Goal: Information Seeking & Learning: Learn about a topic

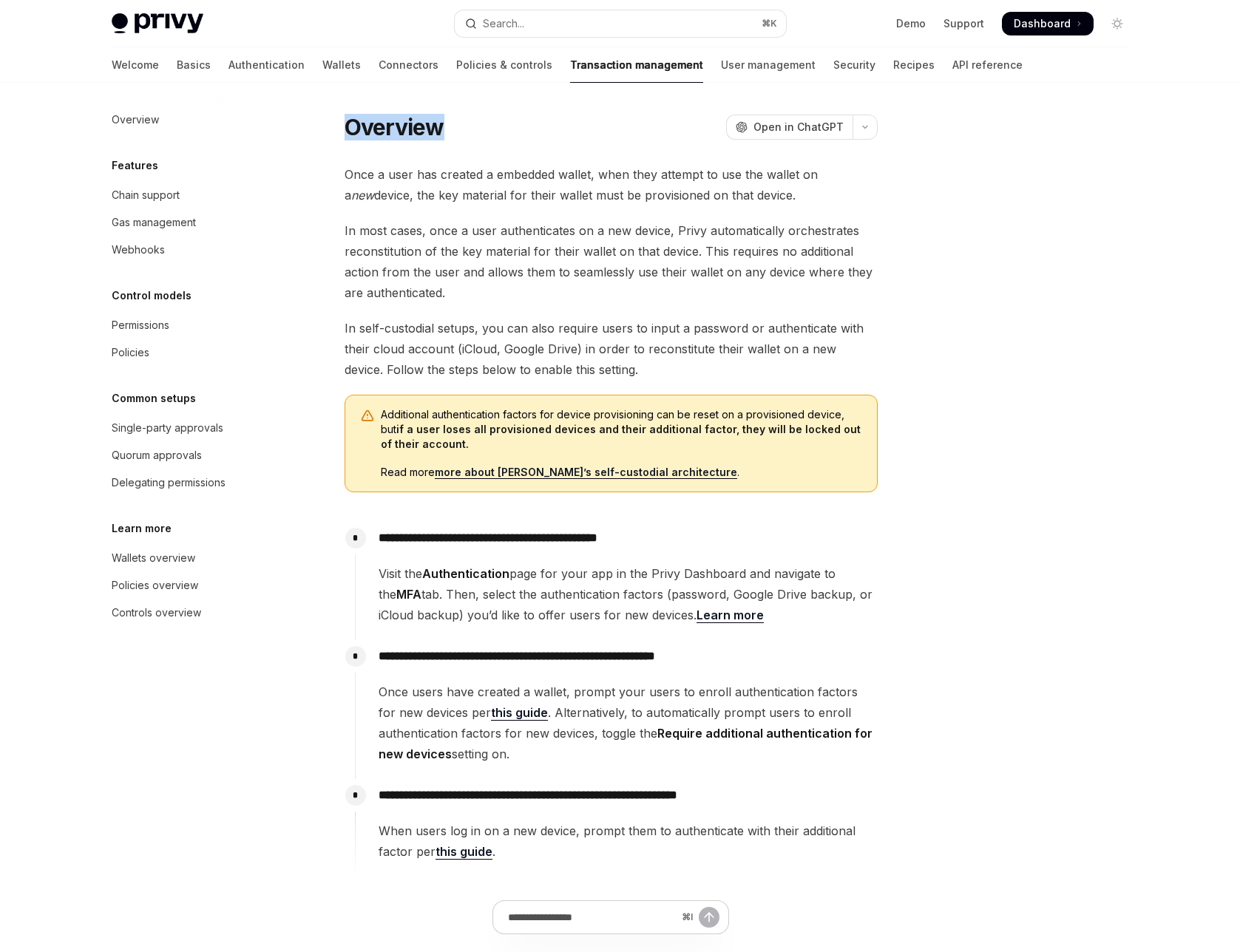
drag, startPoint x: 349, startPoint y: 131, endPoint x: 506, endPoint y: 129, distance: 157.0
click at [506, 129] on div "Overview OpenAI Open in ChatGPT" at bounding box center [611, 127] width 533 height 26
click at [343, 122] on div "Overview OpenAI Open in ChatGPT OpenAI Open in ChatGPT Once a user has created …" at bounding box center [472, 606] width 816 height 989
click at [363, 129] on h1 "Overview" at bounding box center [394, 127] width 100 height 26
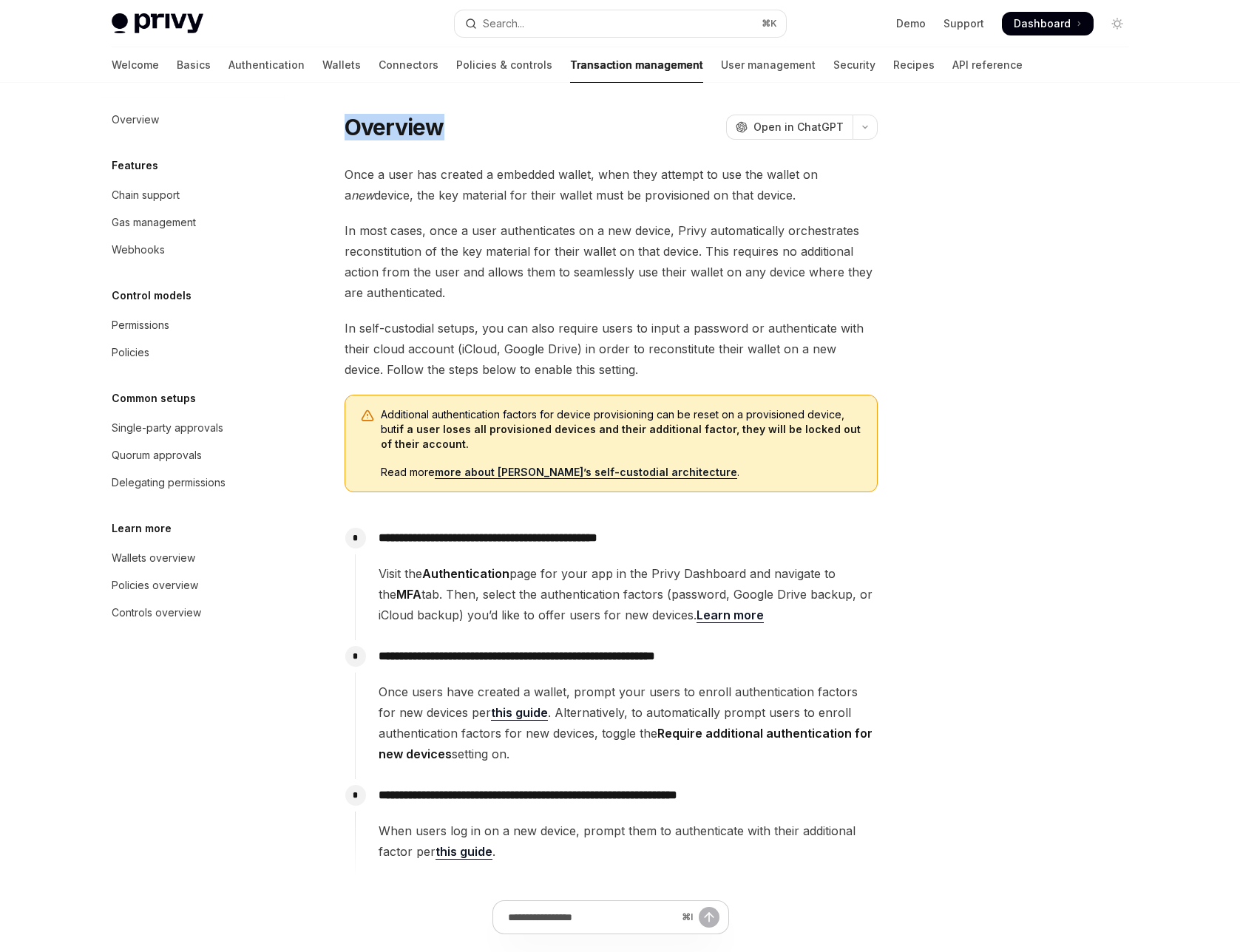
click at [363, 129] on h1 "Overview" at bounding box center [394, 127] width 100 height 26
click at [420, 211] on div "Once a user has created a embedded wallet, when they attempt to use the wallet …" at bounding box center [611, 520] width 533 height 713
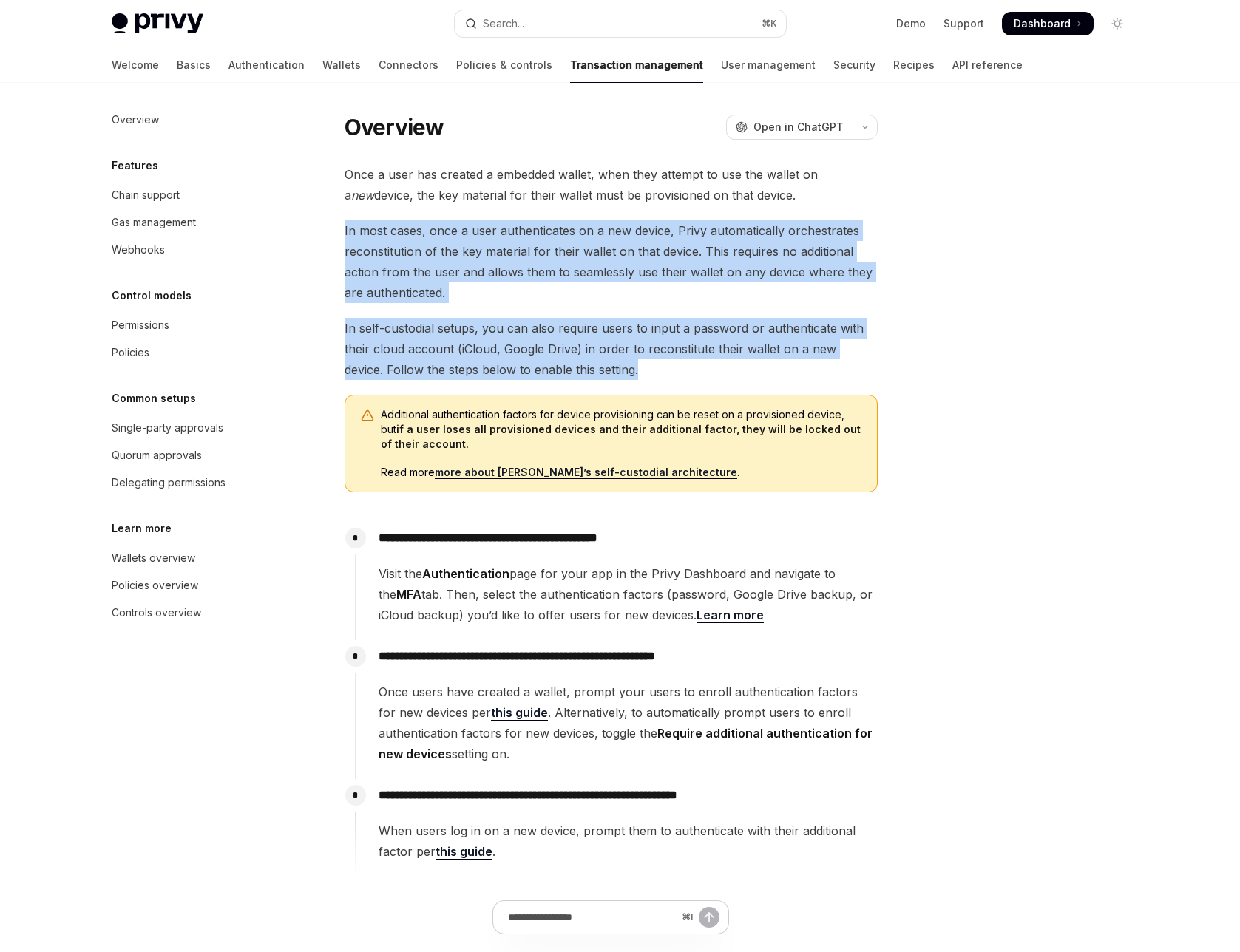
drag, startPoint x: 564, startPoint y: 354, endPoint x: 383, endPoint y: 243, distance: 212.3
click at [333, 220] on div "Overview OpenAI Open in ChatGPT OpenAI Open in ChatGPT Once a user has created …" at bounding box center [472, 606] width 816 height 989
click at [395, 243] on span "In most cases, once a user authenticates on a new device, Privy automatically o…" at bounding box center [611, 261] width 533 height 82
drag, startPoint x: 622, startPoint y: 376, endPoint x: 348, endPoint y: 243, distance: 304.6
click at [348, 243] on div "Once a user has created a embedded wallet, when they attempt to use the wallet …" at bounding box center [611, 520] width 533 height 713
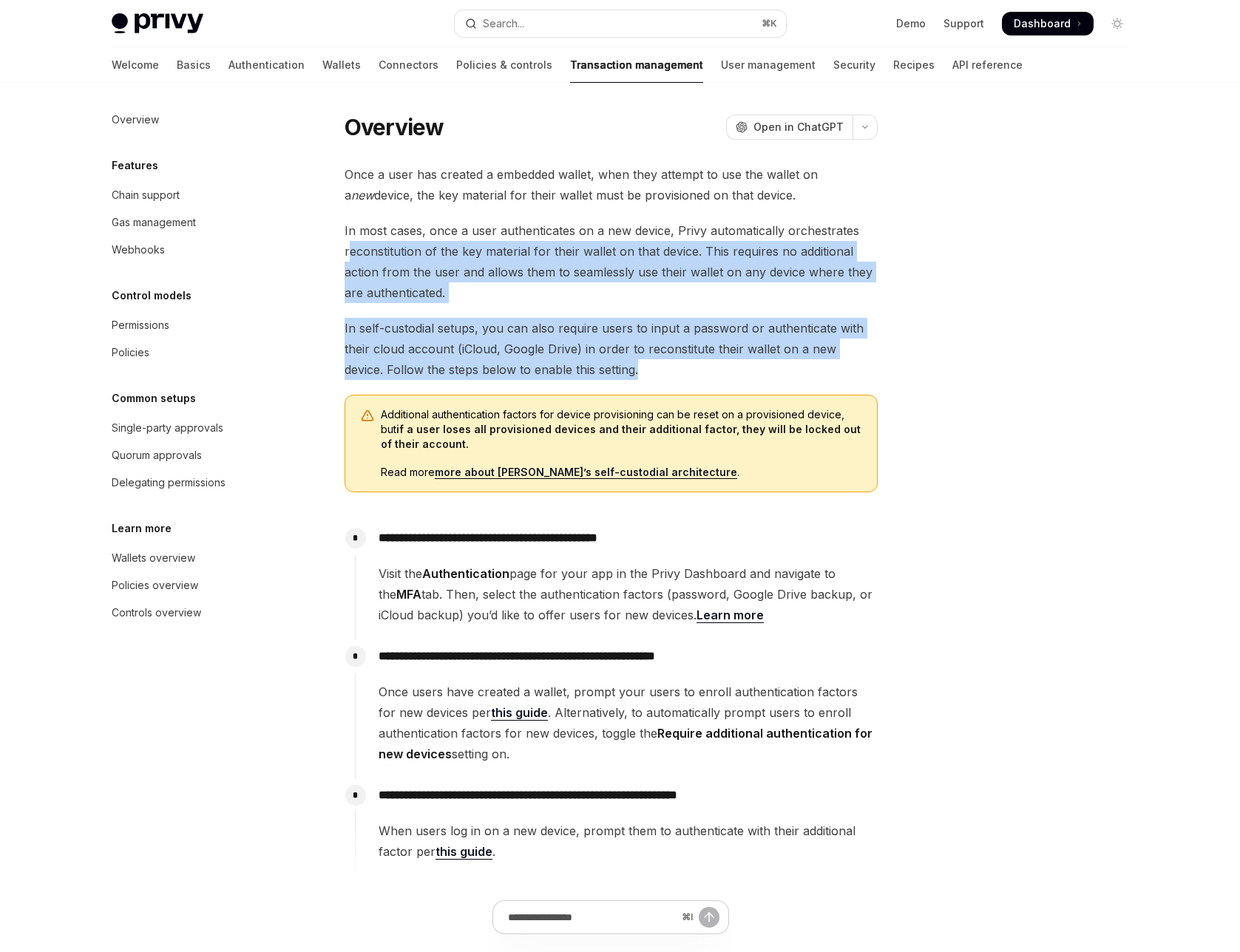
click at [352, 243] on span "In most cases, once a user authenticates on a new device, Privy automatically o…" at bounding box center [611, 261] width 533 height 82
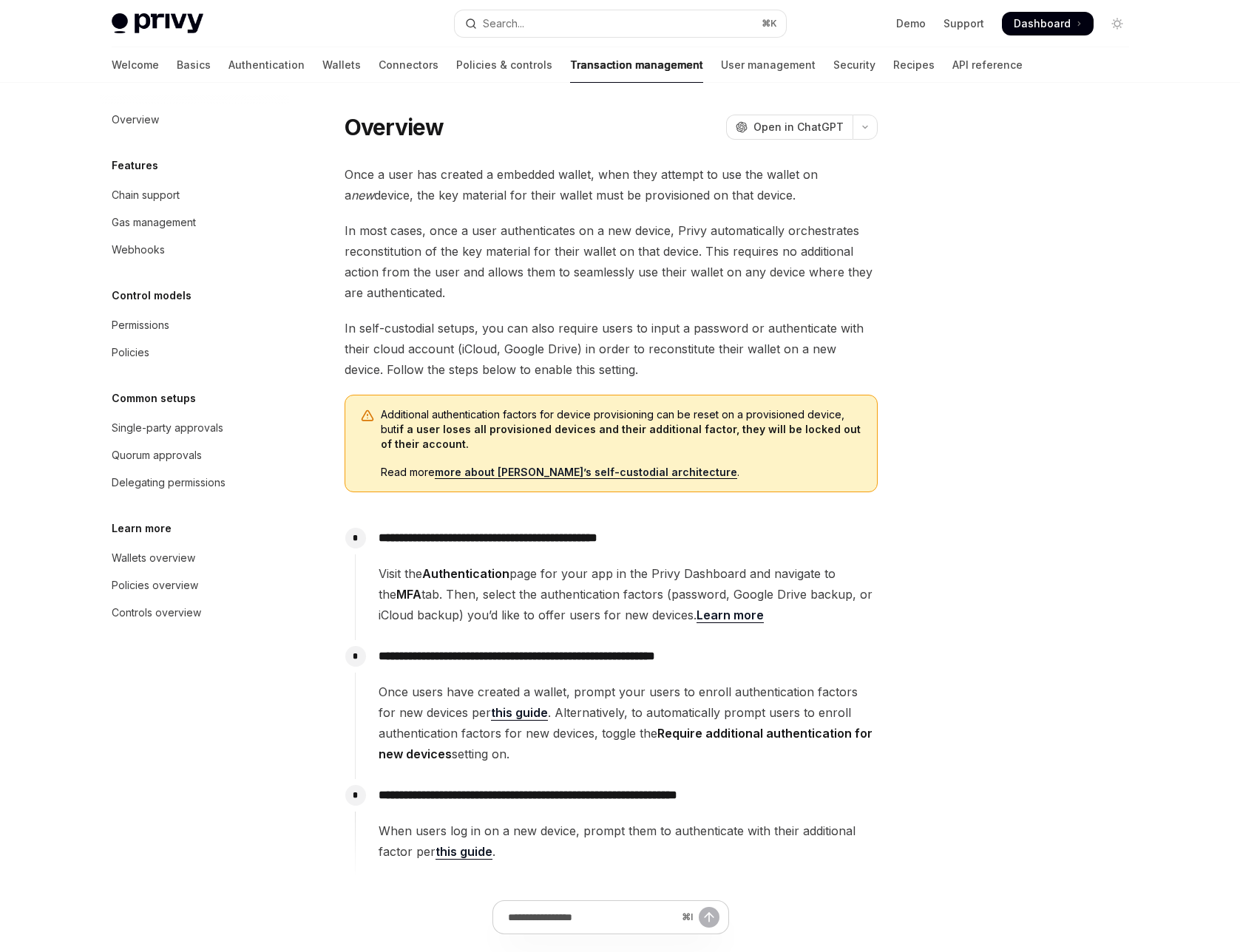
click at [617, 350] on span "In self-custodial setups, you can also require users to input a password or aut…" at bounding box center [611, 349] width 533 height 62
click at [1045, 21] on span "Dashboard" at bounding box center [1042, 23] width 57 height 14
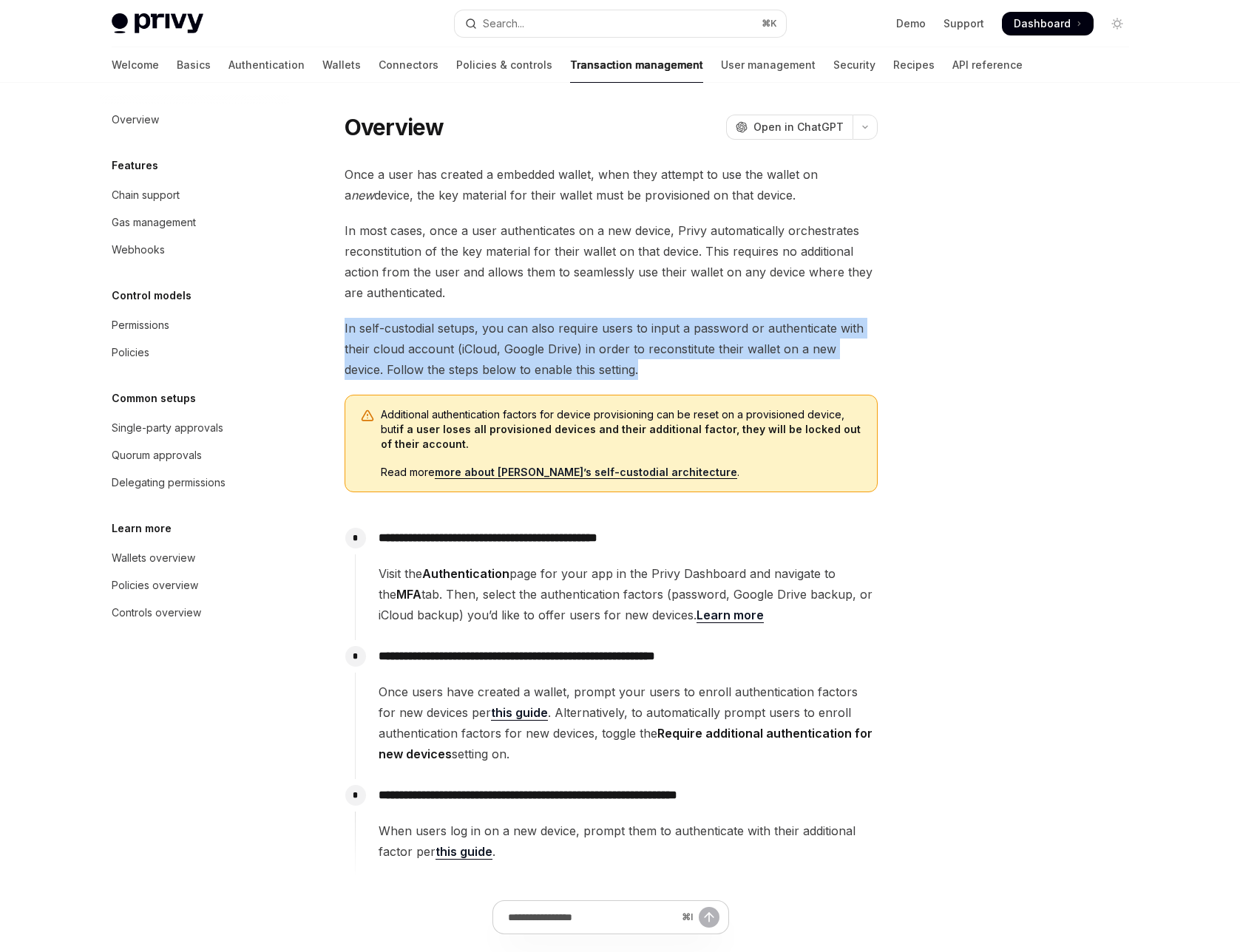
drag, startPoint x: 406, startPoint y: 335, endPoint x: 646, endPoint y: 364, distance: 241.7
click at [646, 364] on div "Overview OpenAI Open in ChatGPT OpenAI Open in ChatGPT Once a user has created …" at bounding box center [472, 606] width 816 height 989
click at [646, 364] on span "In self-custodial setups, you can also require users to input a password or aut…" at bounding box center [611, 349] width 533 height 62
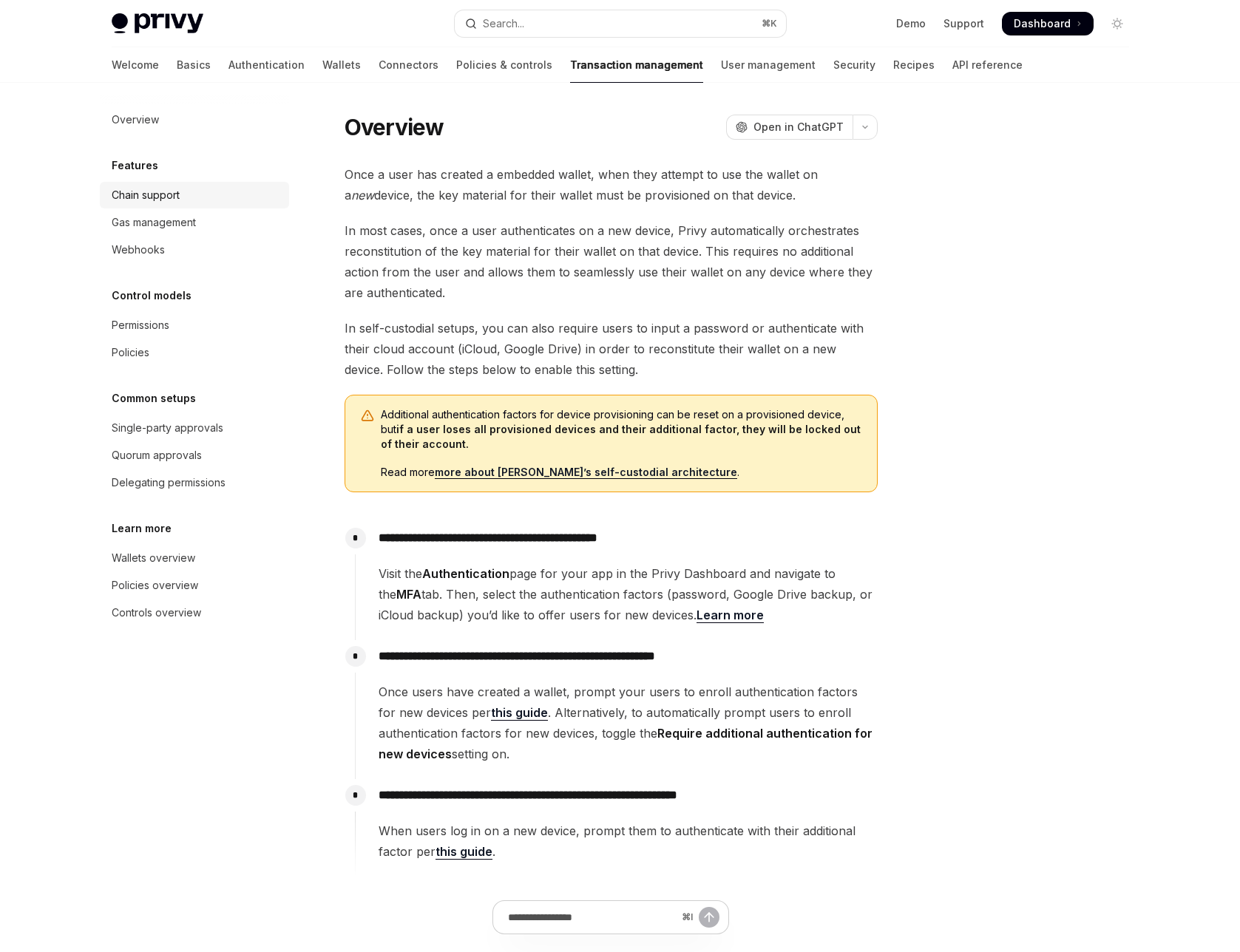
click at [145, 190] on div "Chain support" at bounding box center [145, 195] width 68 height 18
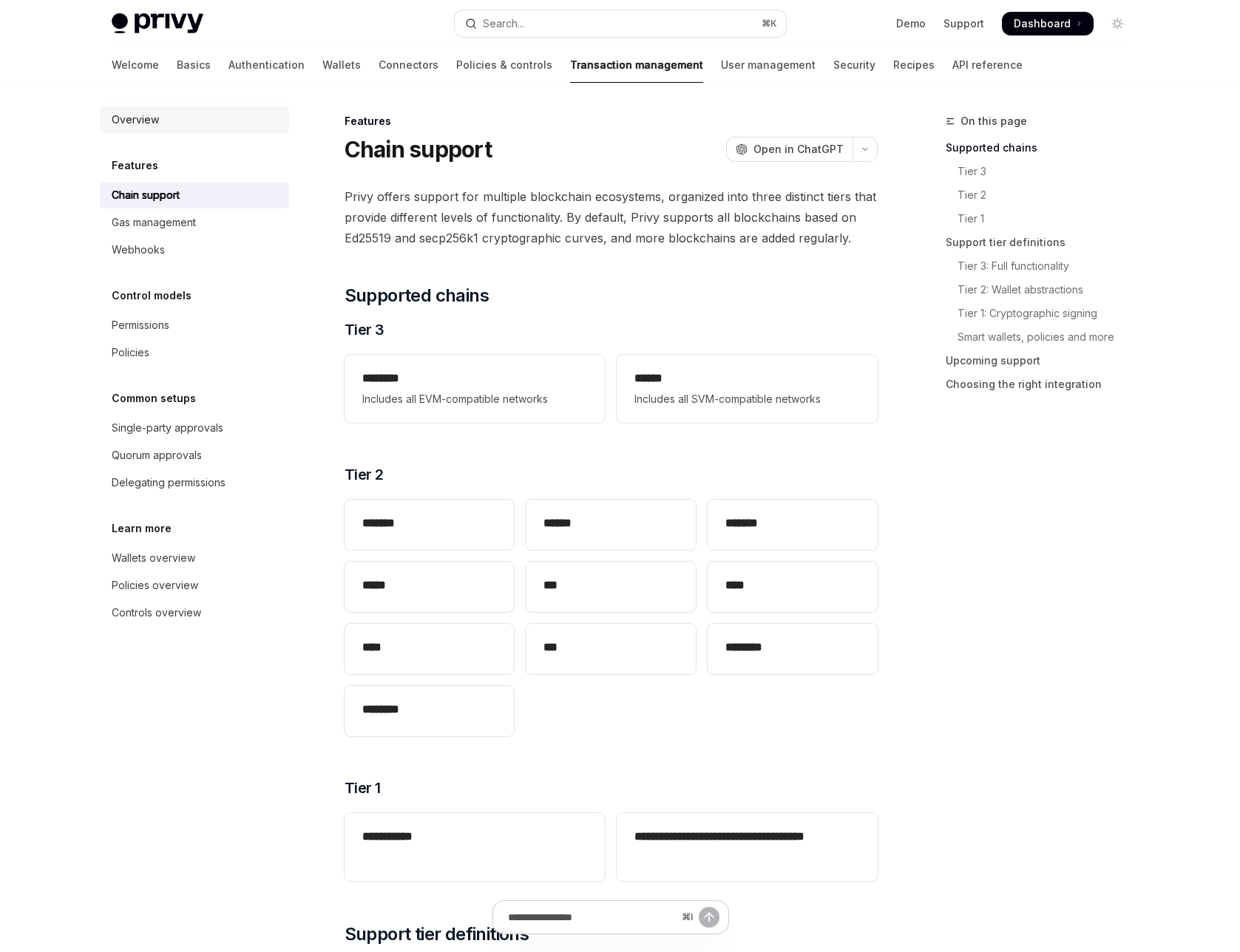
click at [179, 118] on div "Overview" at bounding box center [195, 120] width 169 height 18
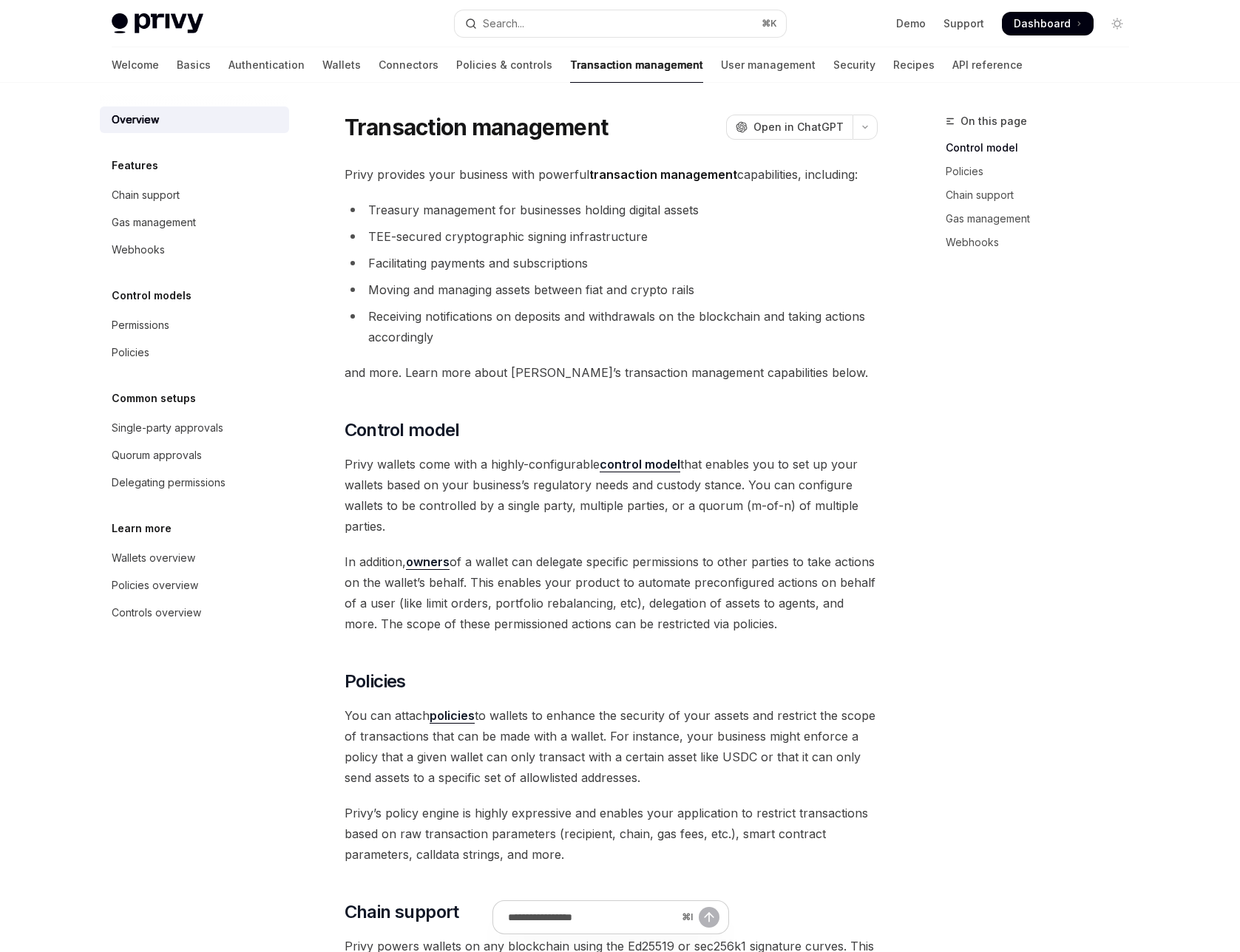
scroll to position [5, 0]
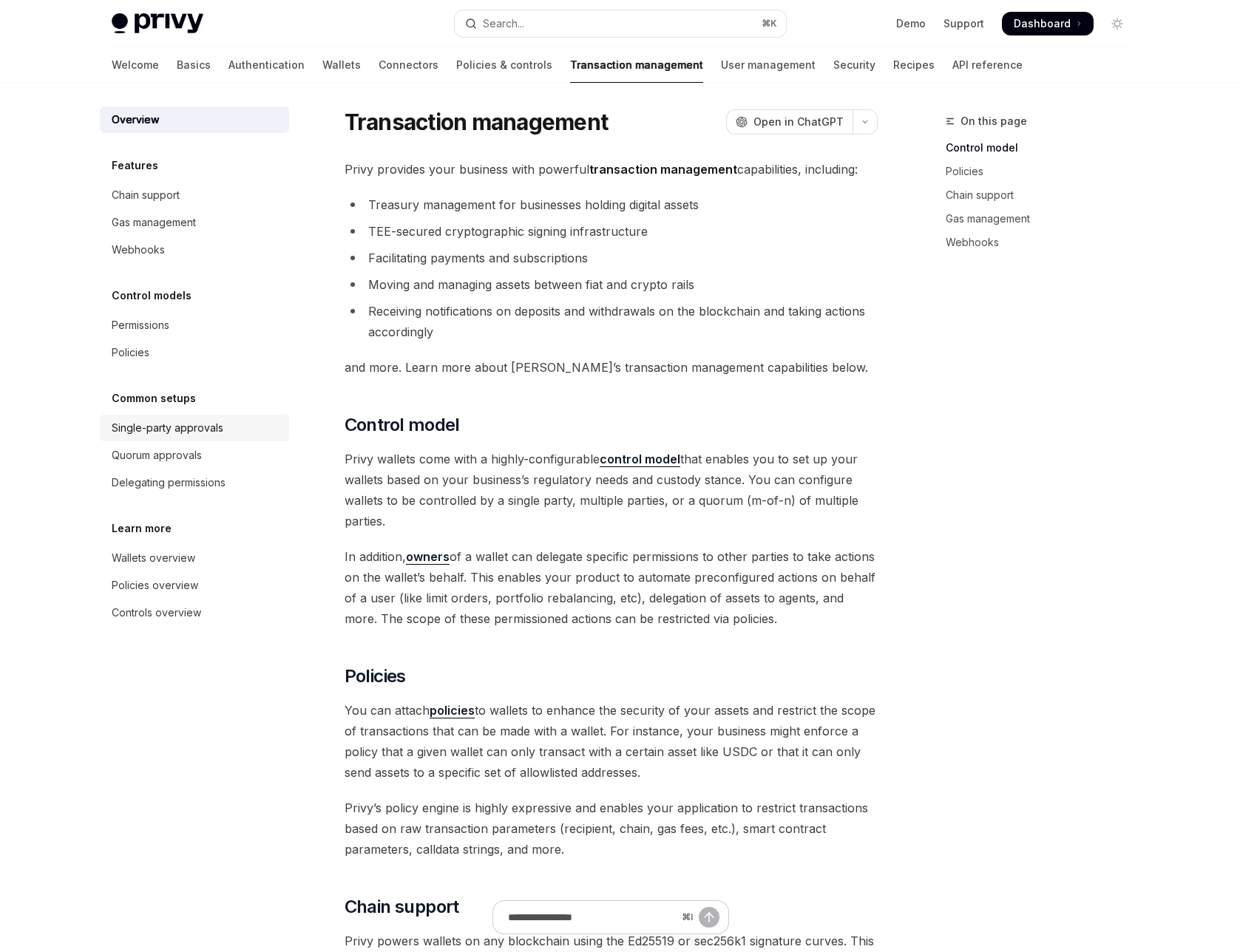
click at [179, 431] on div "Single-party approvals" at bounding box center [167, 428] width 111 height 18
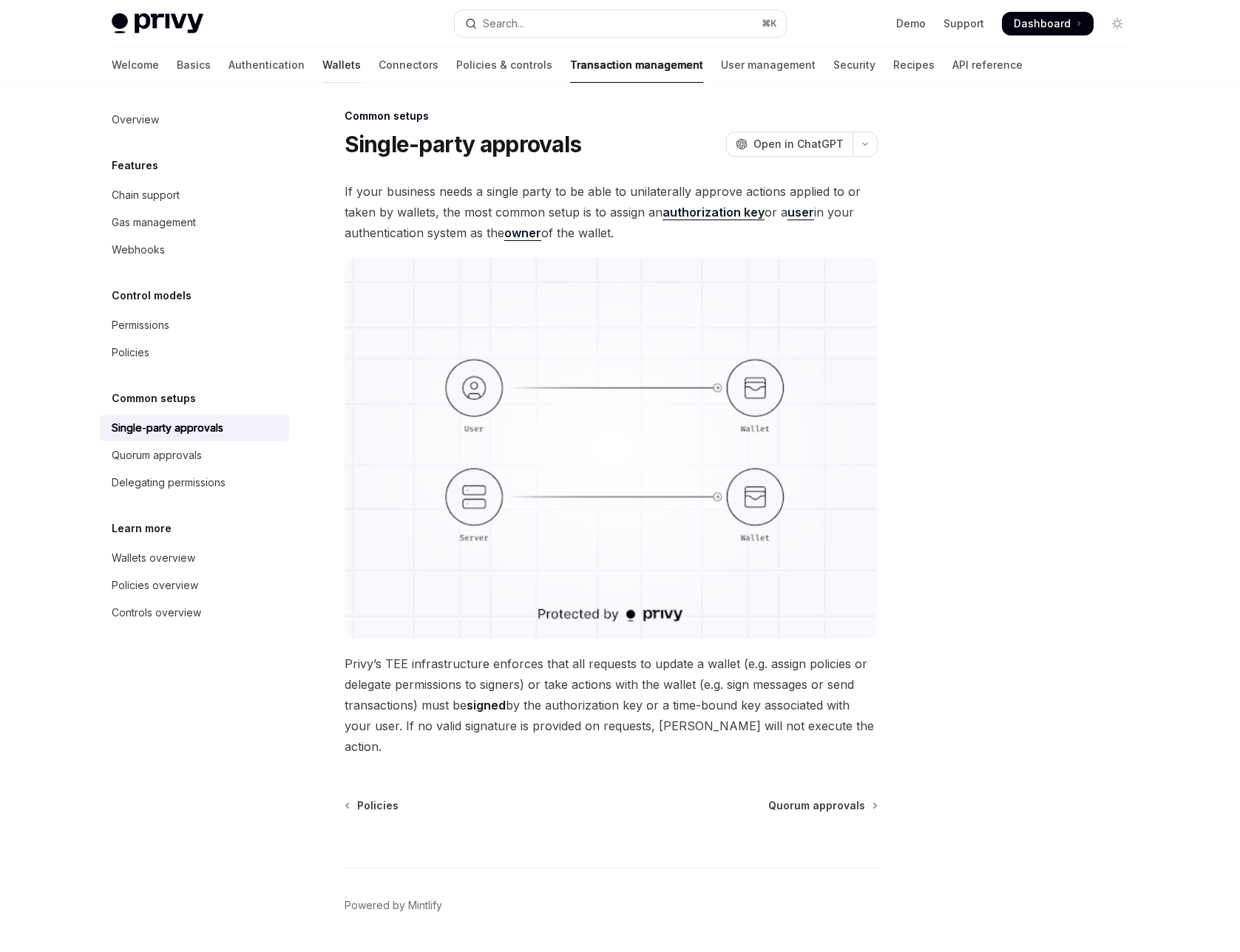
click at [323, 68] on link "Wallets" at bounding box center [342, 65] width 38 height 35
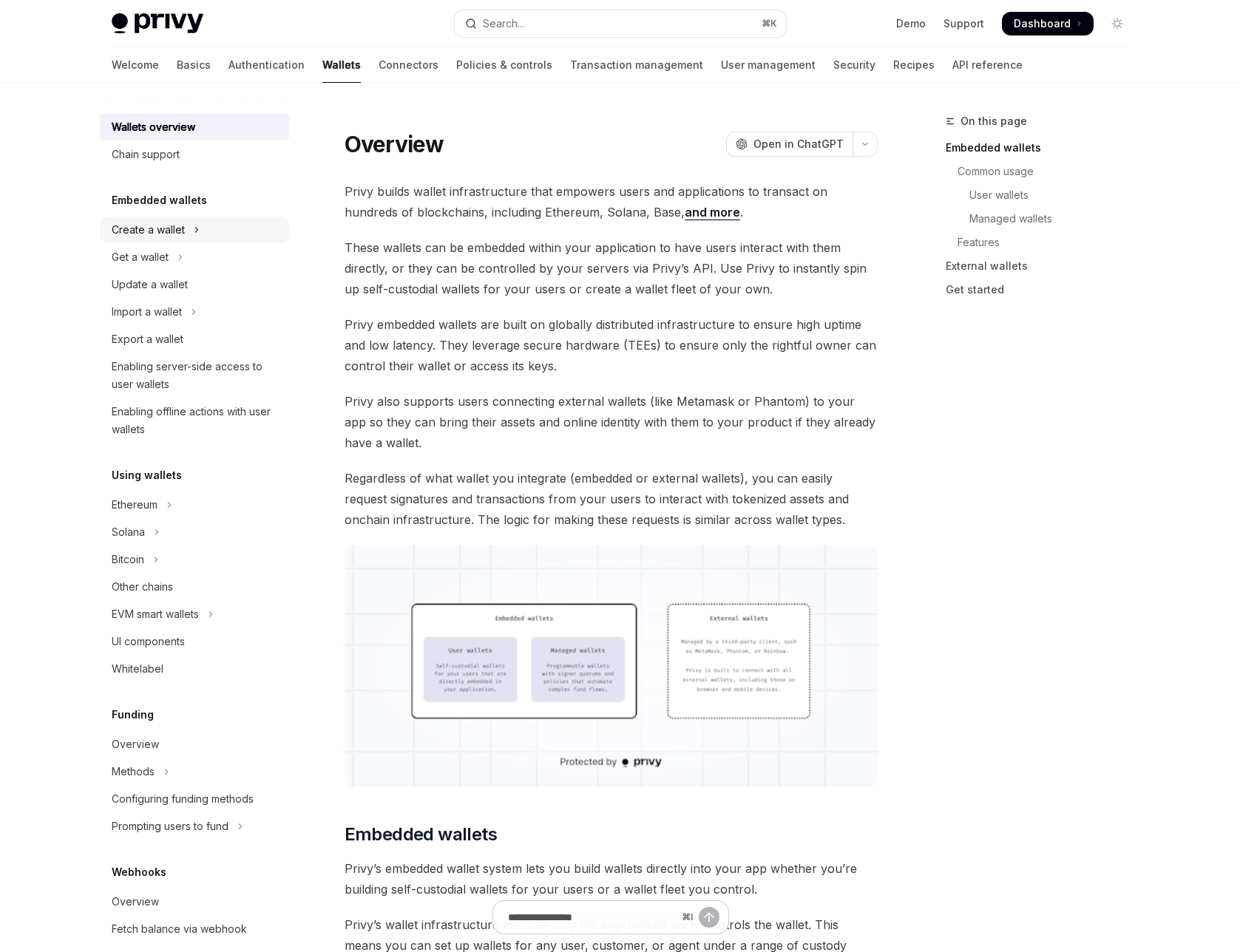
click at [159, 233] on div "Create a wallet" at bounding box center [147, 230] width 73 height 18
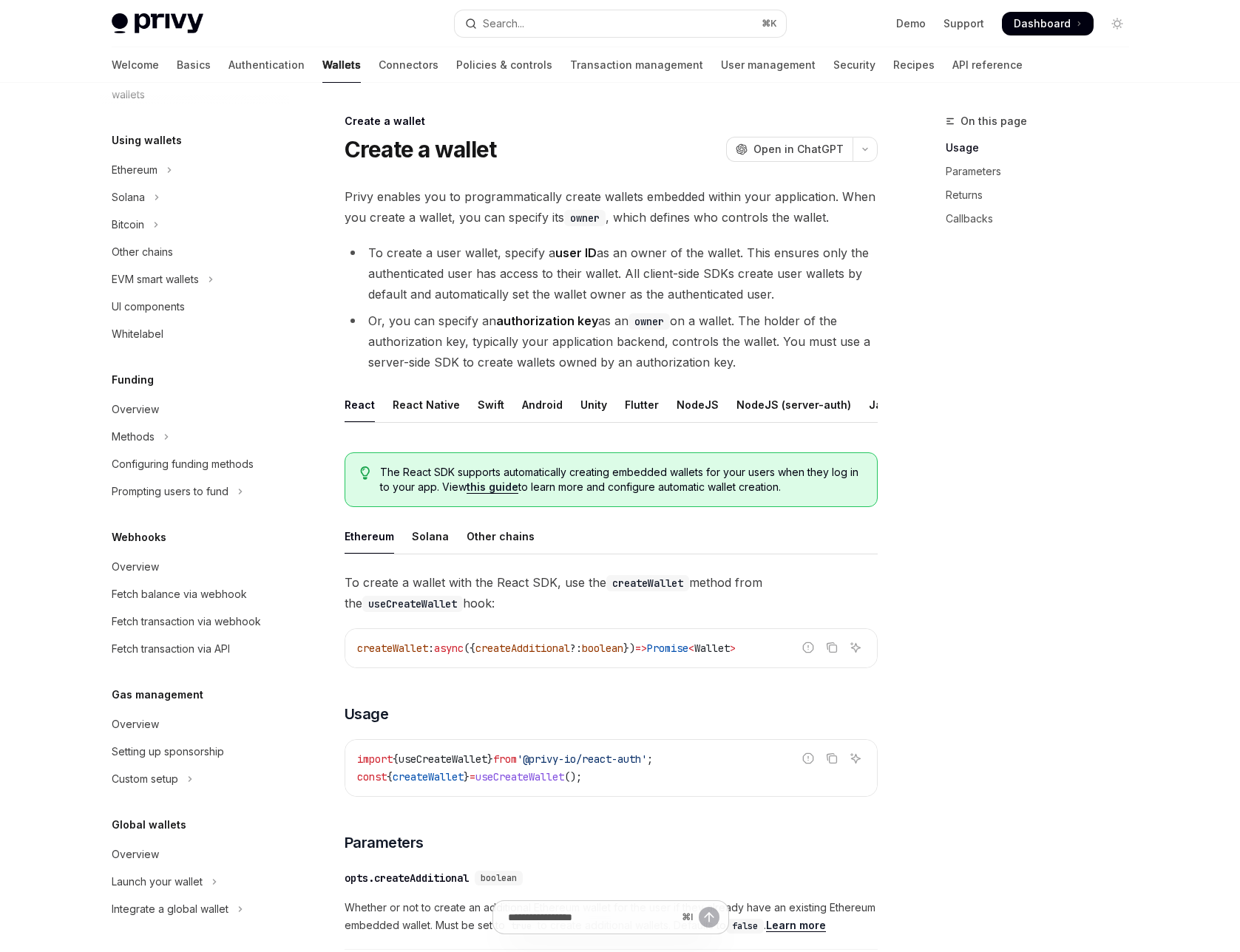
click at [143, 127] on div "Wallets overview Chain support Embedded wallets Create a wallet Create a wallet…" at bounding box center [195, 319] width 189 height 1206
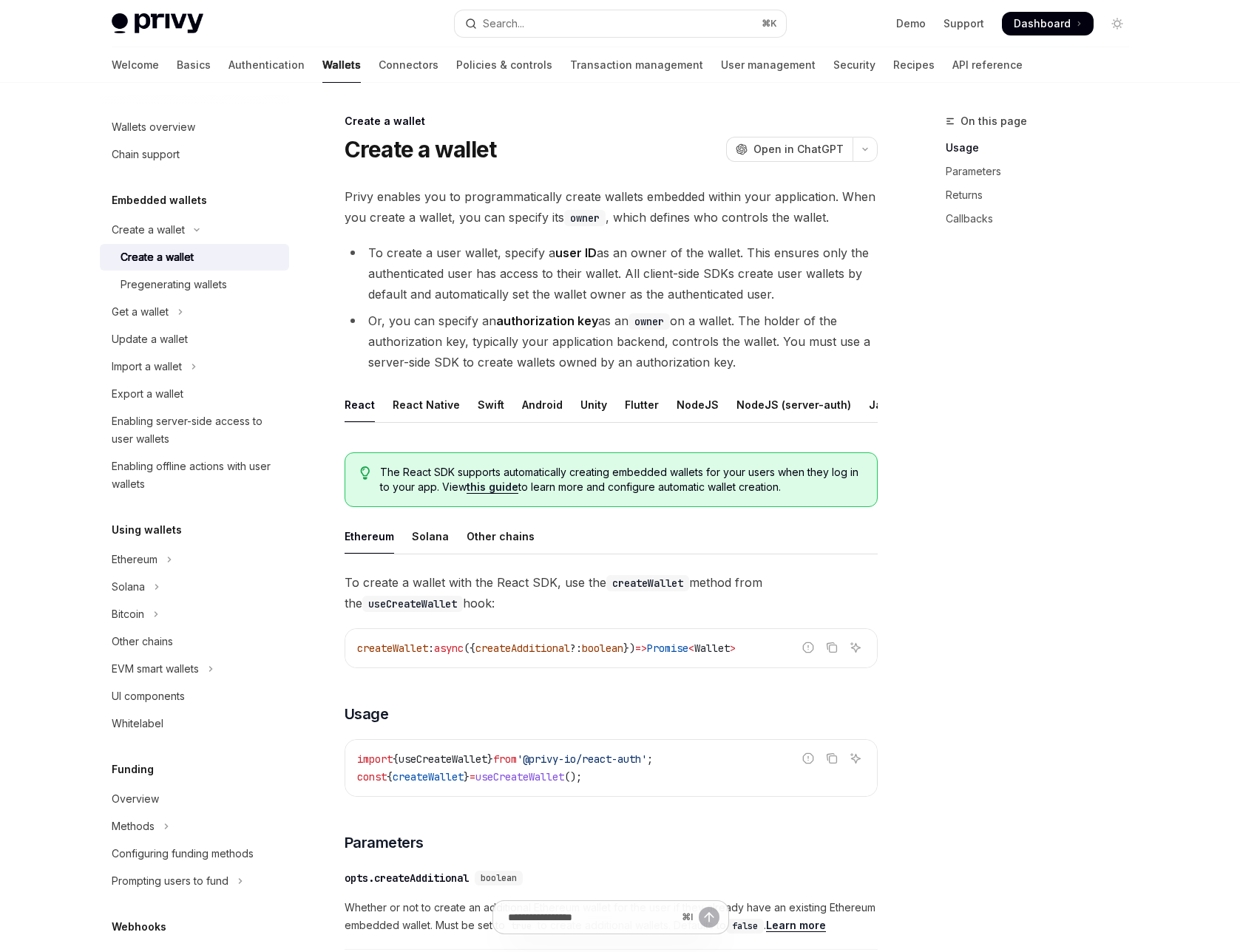
click at [175, 103] on div at bounding box center [195, 94] width 189 height 24
click at [175, 117] on link "Wallets overview" at bounding box center [195, 127] width 189 height 26
type textarea "*"
